Goal: Task Accomplishment & Management: Complete application form

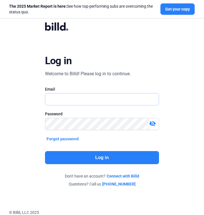
type input "[PERSON_NAME][EMAIL_ADDRESS][DOMAIN_NAME]"
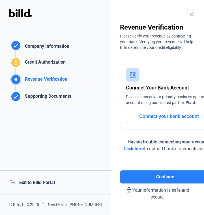
click at [192, 14] on mat-icon "close" at bounding box center [192, 14] width 7 height 7
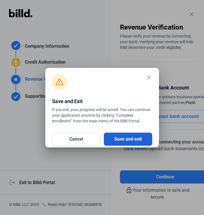
click at [118, 136] on button "Save and exit" at bounding box center [128, 138] width 48 height 13
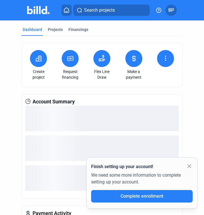
click at [175, 8] on button "BP" at bounding box center [171, 10] width 11 height 11
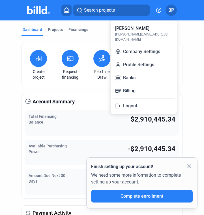
click at [142, 100] on button "Logout" at bounding box center [144, 105] width 62 height 11
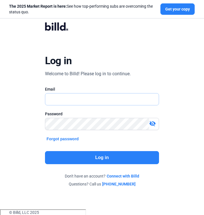
click at [97, 98] on input "text" at bounding box center [102, 99] width 114 height 12
type input "[PERSON_NAME][EMAIL_ADDRESS][DOMAIN_NAME]"
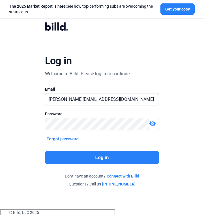
click at [177, 105] on div "Log in Welcome to Billd! Please log in to continue. Email bruce@billd.com Passw…" at bounding box center [102, 104] width 204 height 209
click at [152, 122] on mat-icon "visibility_off" at bounding box center [152, 123] width 7 height 7
click at [152, 122] on mat-icon "visibility" at bounding box center [152, 123] width 7 height 7
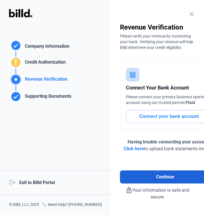
click at [162, 173] on button "Continue" at bounding box center [165, 176] width 91 height 13
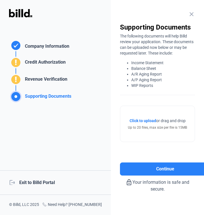
click at [48, 181] on div "logout Exit to Billd Portal" at bounding box center [55, 182] width 111 height 24
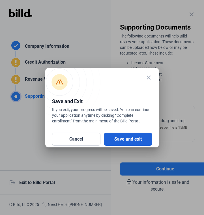
click at [128, 136] on button "Save and exit" at bounding box center [128, 138] width 48 height 13
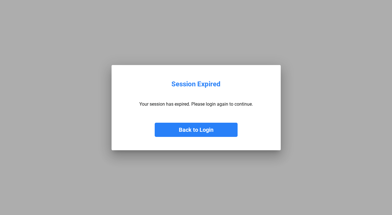
click at [215, 129] on button "Back to Login" at bounding box center [196, 129] width 83 height 14
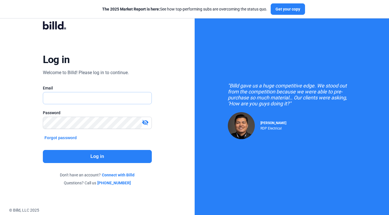
click at [114, 102] on input "text" at bounding box center [97, 98] width 108 height 12
type input "bruce@billd.com"
